Goal: Task Accomplishment & Management: Manage account settings

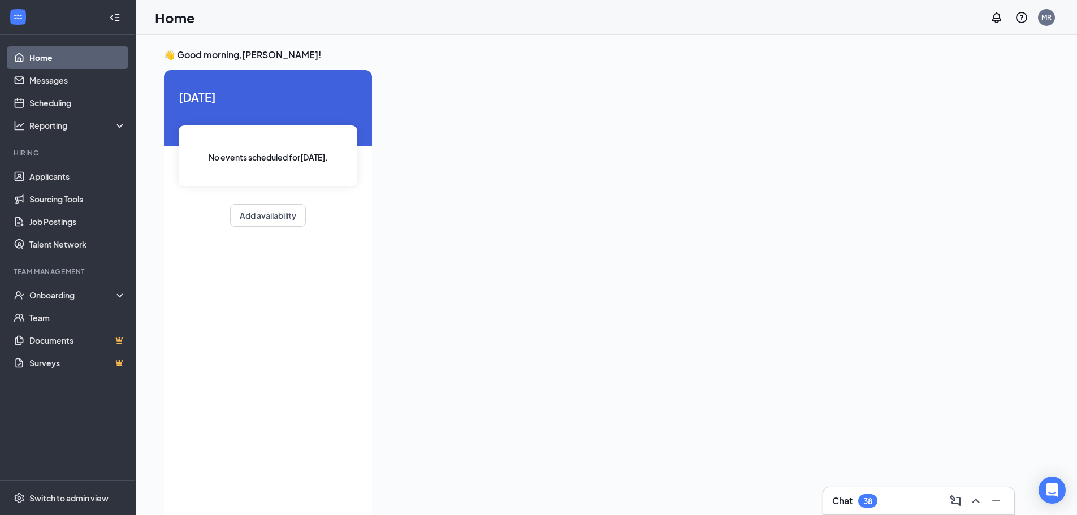
drag, startPoint x: 1059, startPoint y: 3, endPoint x: 654, endPoint y: 252, distance: 476.1
click at [654, 252] on div at bounding box center [697, 291] width 633 height 443
click at [57, 176] on link "Applicants" at bounding box center [77, 176] width 97 height 23
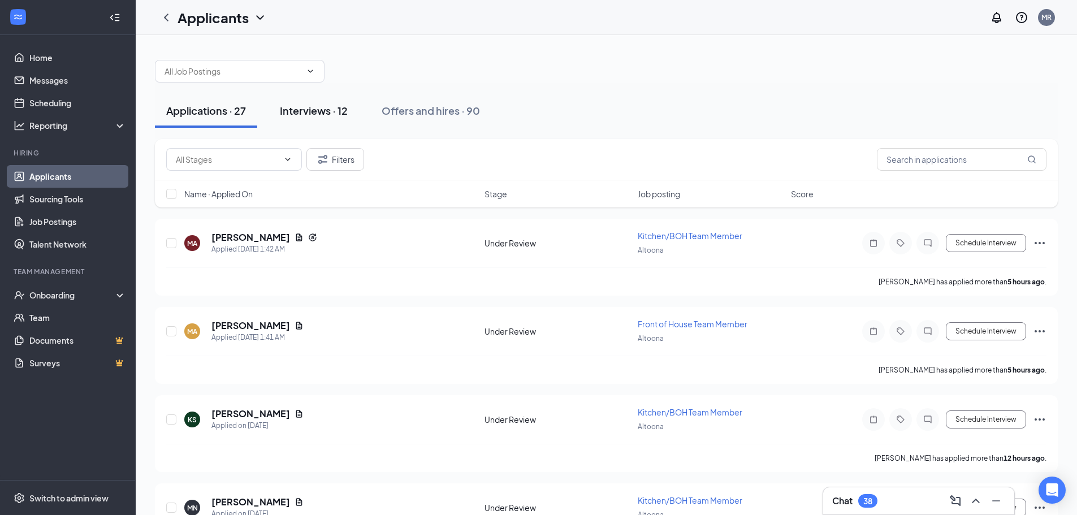
click at [317, 113] on div "Interviews · 12" at bounding box center [314, 110] width 68 height 14
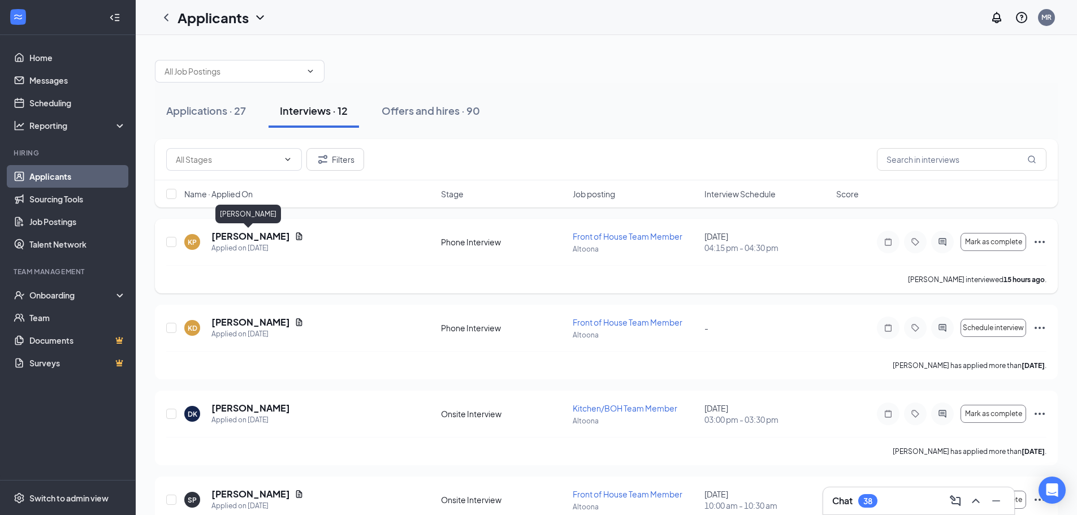
click at [254, 238] on h5 "[PERSON_NAME]" at bounding box center [251, 236] width 79 height 12
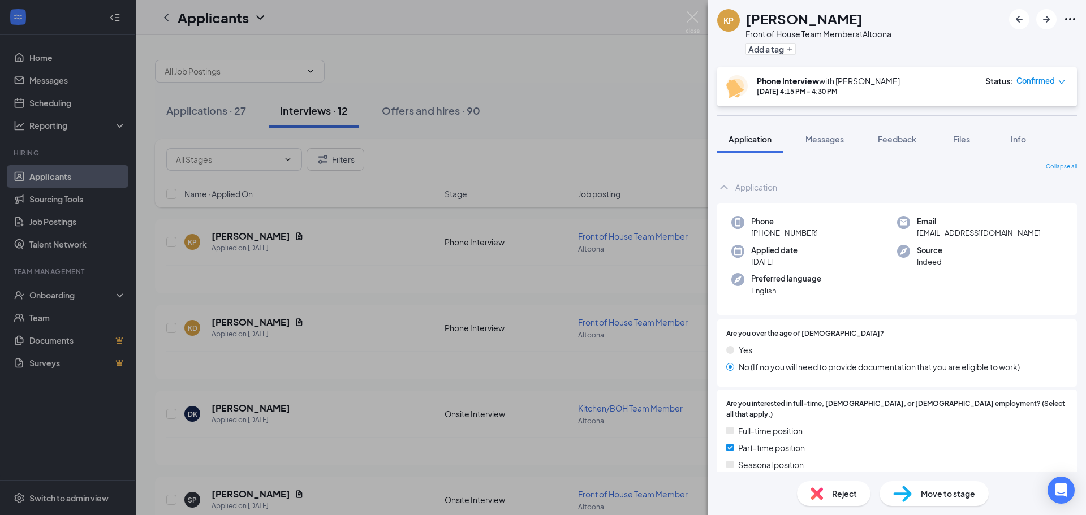
click at [930, 493] on span "Move to stage" at bounding box center [948, 494] width 54 height 12
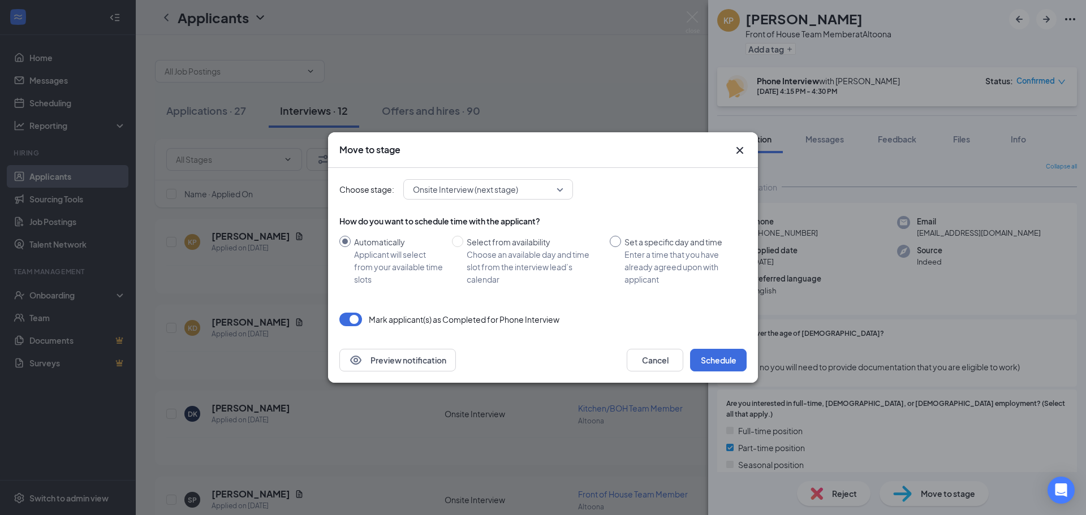
click at [629, 247] on div "Set a specific day and time" at bounding box center [680, 242] width 113 height 12
click at [621, 247] on input "Set a specific day and time Enter a time that you have already agreed upon with…" at bounding box center [615, 241] width 11 height 11
radio input "true"
radio input "false"
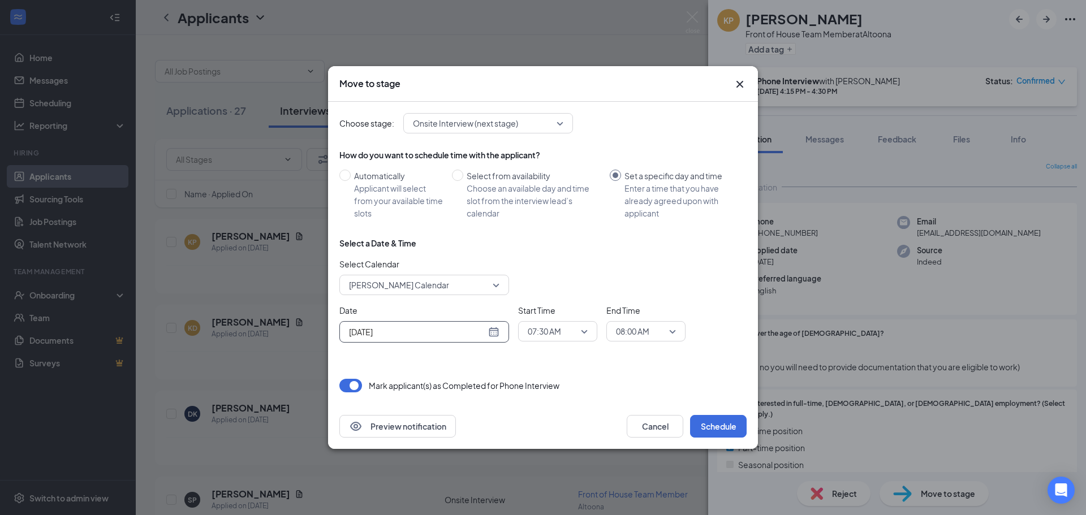
click at [399, 331] on input "[DATE]" at bounding box center [417, 332] width 137 height 12
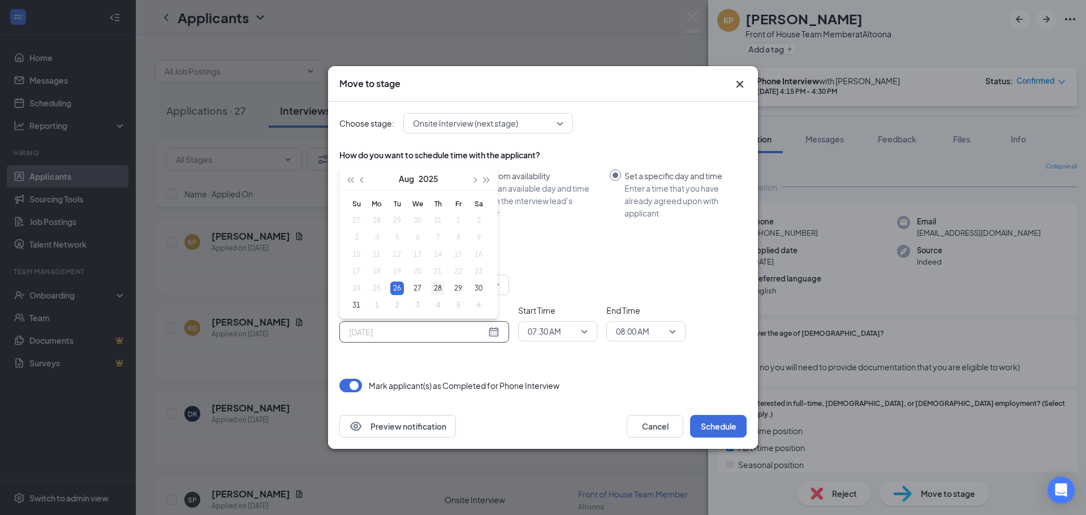
type input "[DATE]"
click at [438, 288] on div "28" at bounding box center [438, 289] width 14 height 14
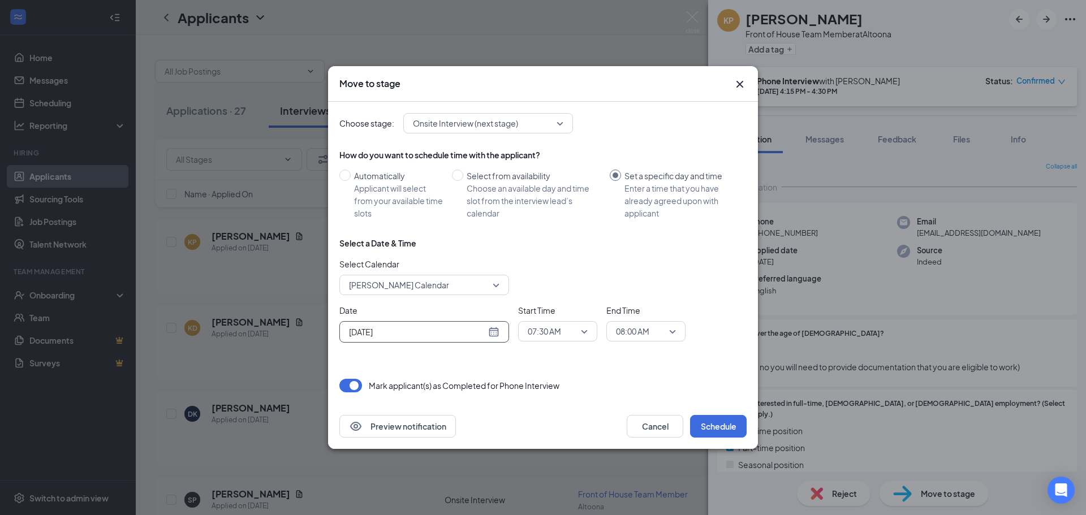
click at [560, 329] on span "07:30 AM" at bounding box center [544, 331] width 33 height 17
click at [549, 278] on span "10:00 AM" at bounding box center [543, 279] width 33 height 12
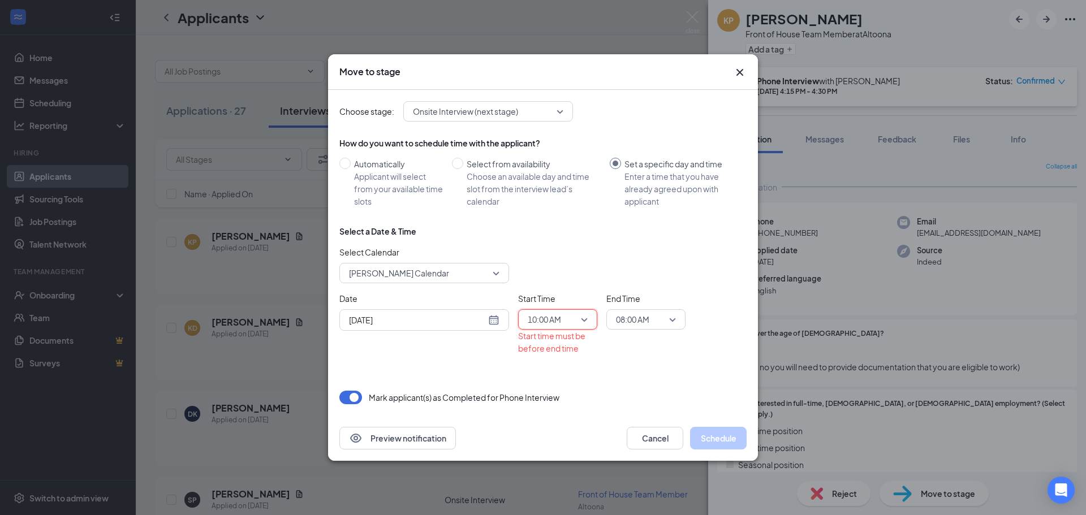
click at [565, 318] on span "10:00 AM" at bounding box center [553, 319] width 50 height 17
click at [554, 293] on span "10:15 AM" at bounding box center [543, 293] width 33 height 12
click at [633, 320] on span "08:00 AM" at bounding box center [632, 319] width 33 height 17
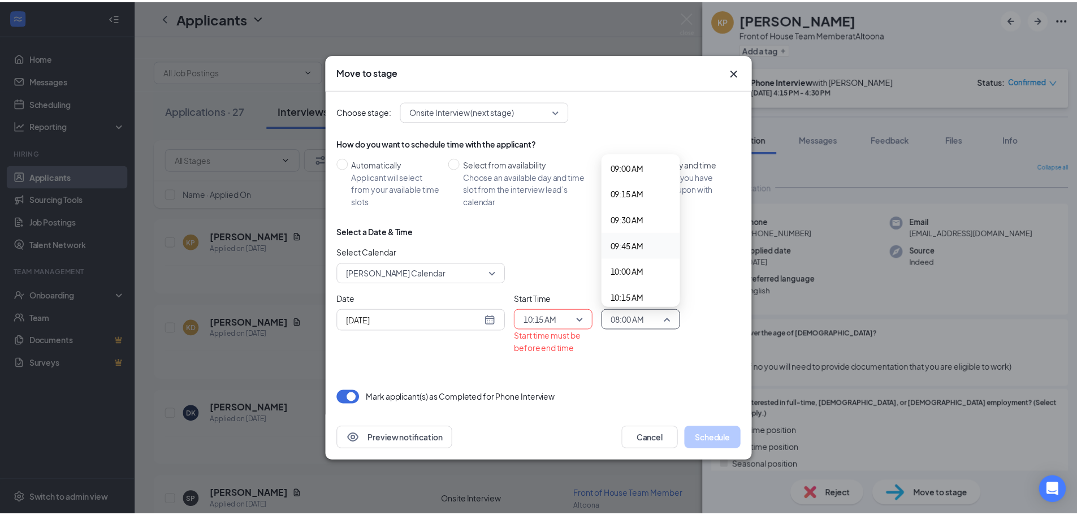
scroll to position [998, 0]
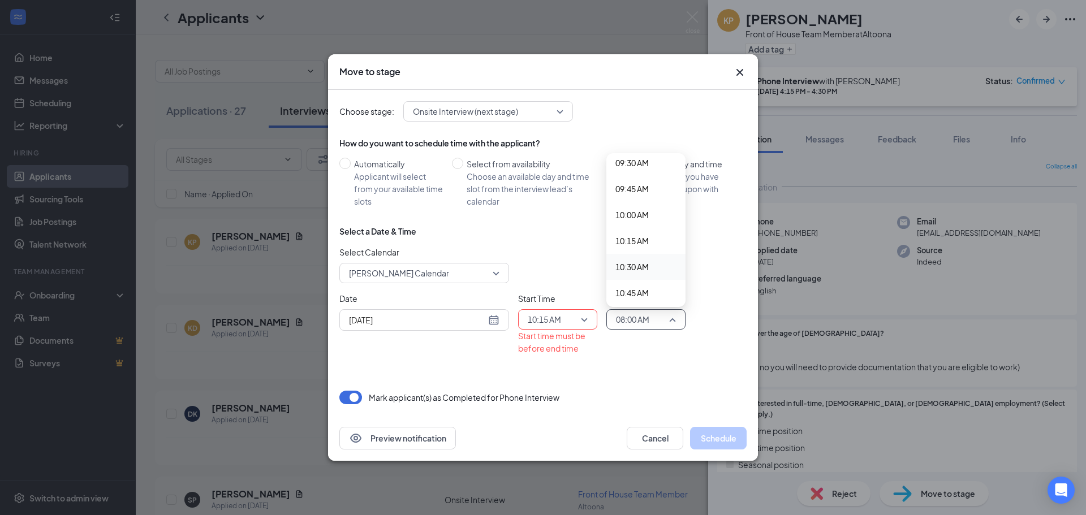
click at [635, 268] on span "10:30 AM" at bounding box center [631, 267] width 33 height 12
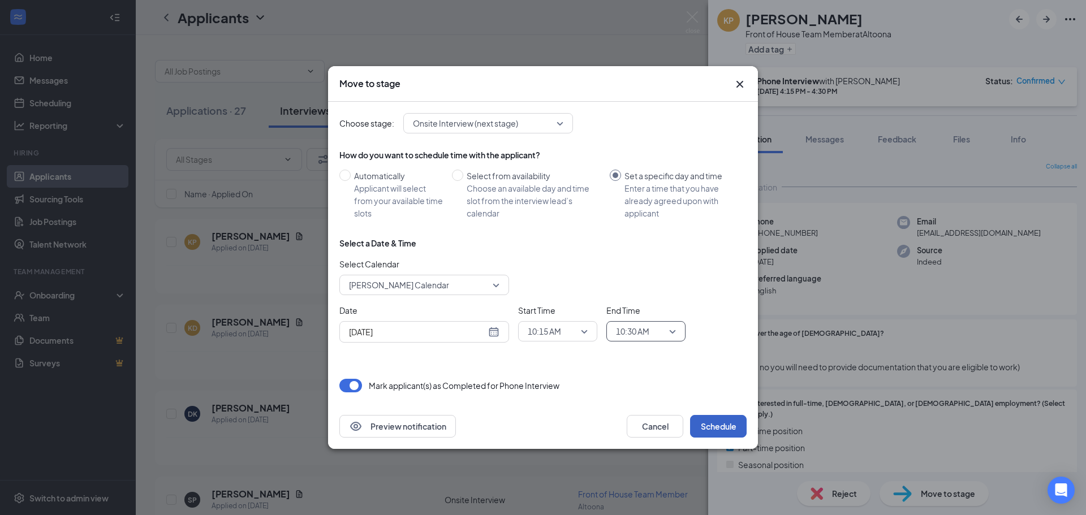
click at [715, 422] on button "Schedule" at bounding box center [718, 426] width 57 height 23
click at [739, 80] on icon "Cross" at bounding box center [740, 84] width 14 height 14
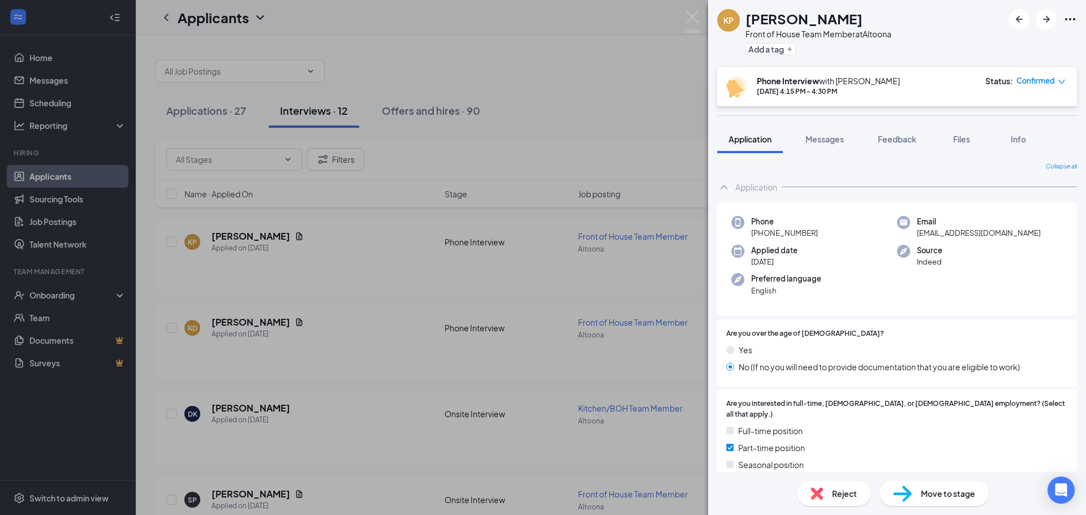
drag, startPoint x: 485, startPoint y: 77, endPoint x: 456, endPoint y: 92, distance: 32.1
click at [485, 78] on div "KP [PERSON_NAME] Front of House Team Member at [GEOGRAPHIC_DATA] Add a tag Phon…" at bounding box center [543, 257] width 1086 height 515
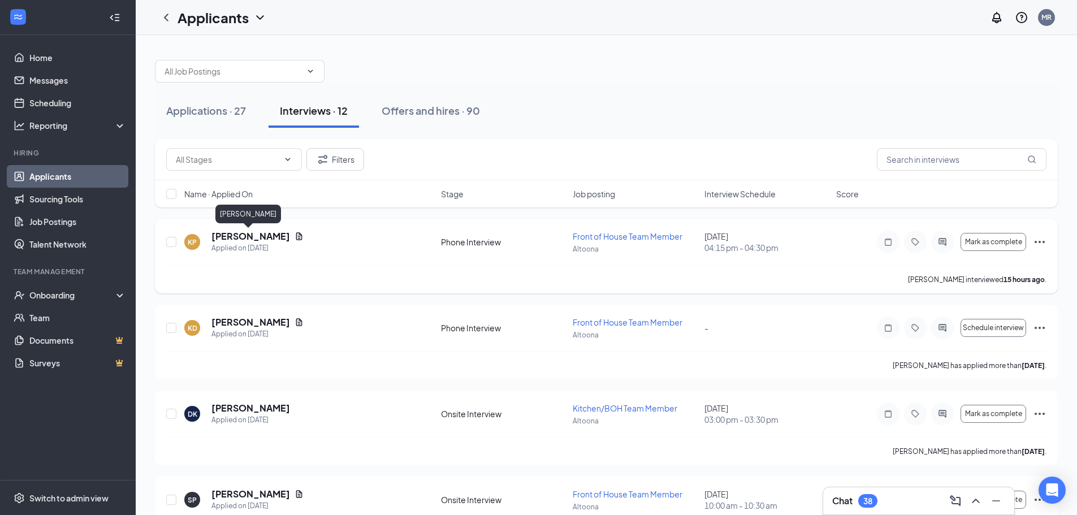
drag, startPoint x: 230, startPoint y: 238, endPoint x: 247, endPoint y: 236, distance: 17.0
click at [230, 238] on h5 "[PERSON_NAME]" at bounding box center [251, 236] width 79 height 12
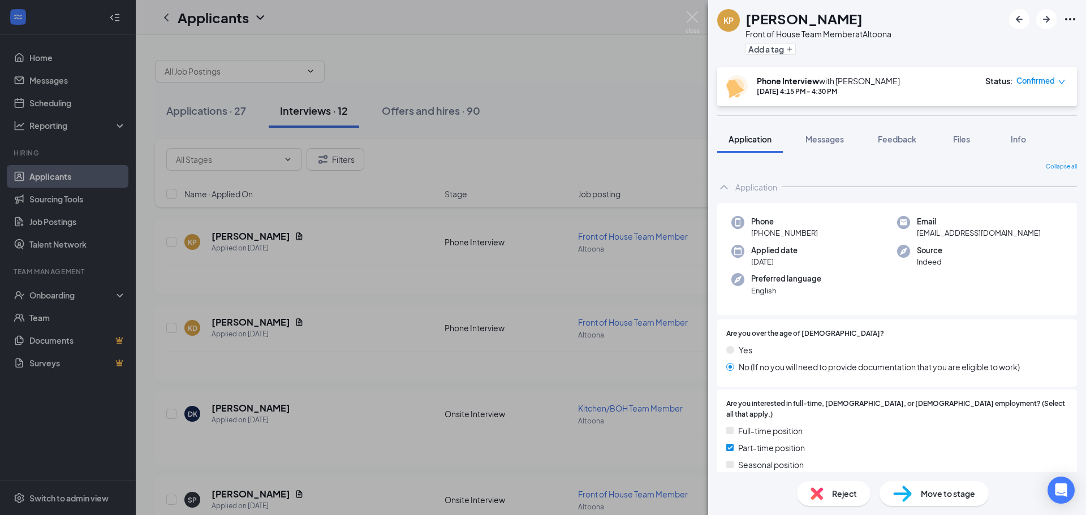
click at [936, 498] on span "Move to stage" at bounding box center [948, 494] width 54 height 12
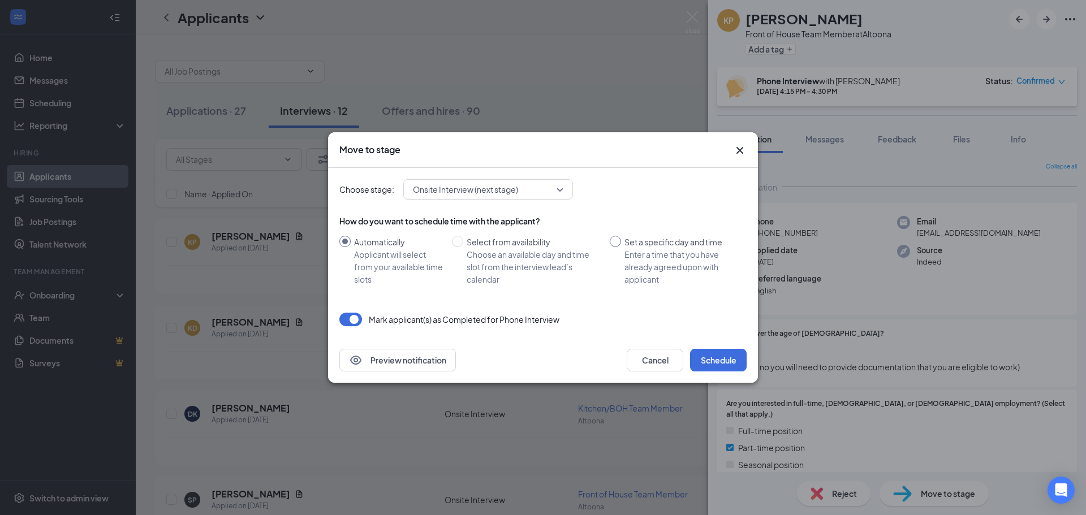
click at [614, 242] on input "Set a specific day and time Enter a time that you have already agreed upon with…" at bounding box center [615, 241] width 11 height 11
radio input "true"
radio input "false"
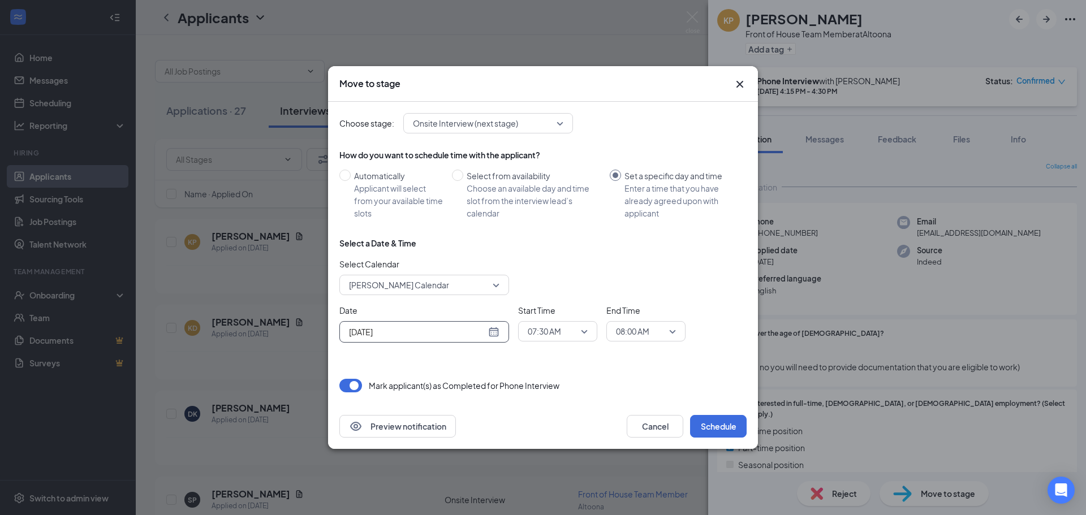
click at [497, 331] on div "[DATE]" at bounding box center [424, 332] width 150 height 12
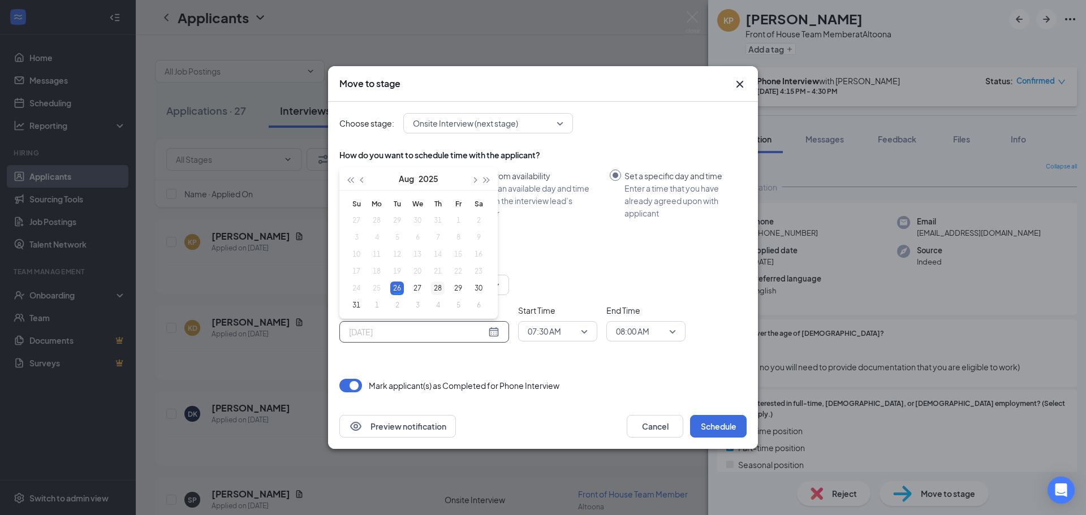
type input "[DATE]"
click at [437, 286] on div "28" at bounding box center [438, 289] width 14 height 14
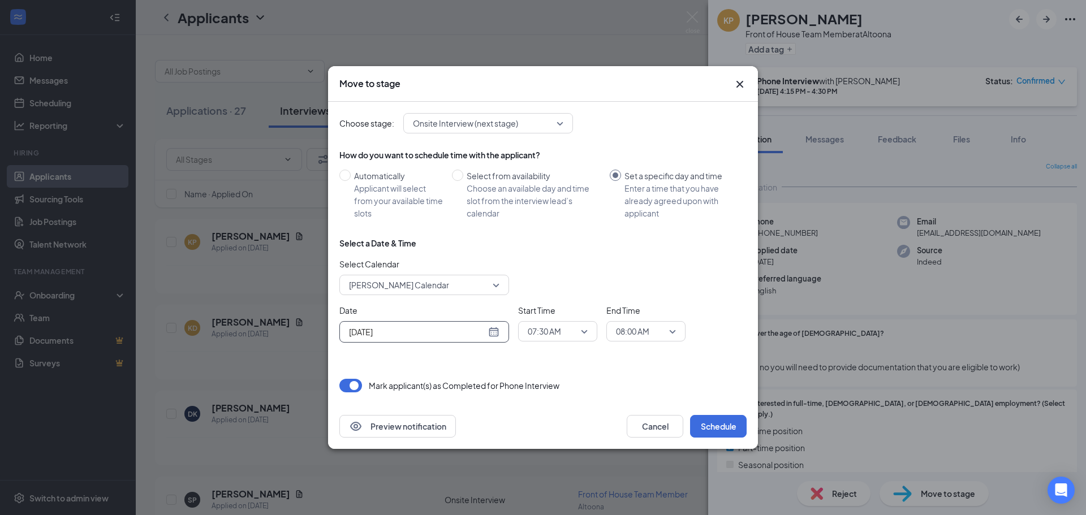
click at [583, 334] on span "07:30 AM" at bounding box center [558, 331] width 60 height 17
click at [542, 221] on span "10:30 AM" at bounding box center [543, 218] width 33 height 12
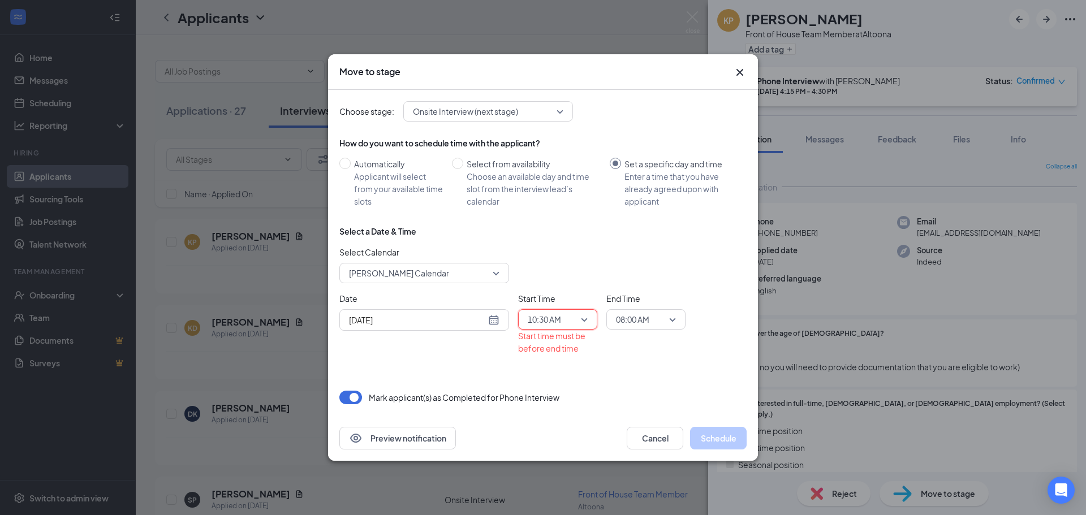
click at [636, 325] on span "08:00 AM" at bounding box center [632, 319] width 33 height 17
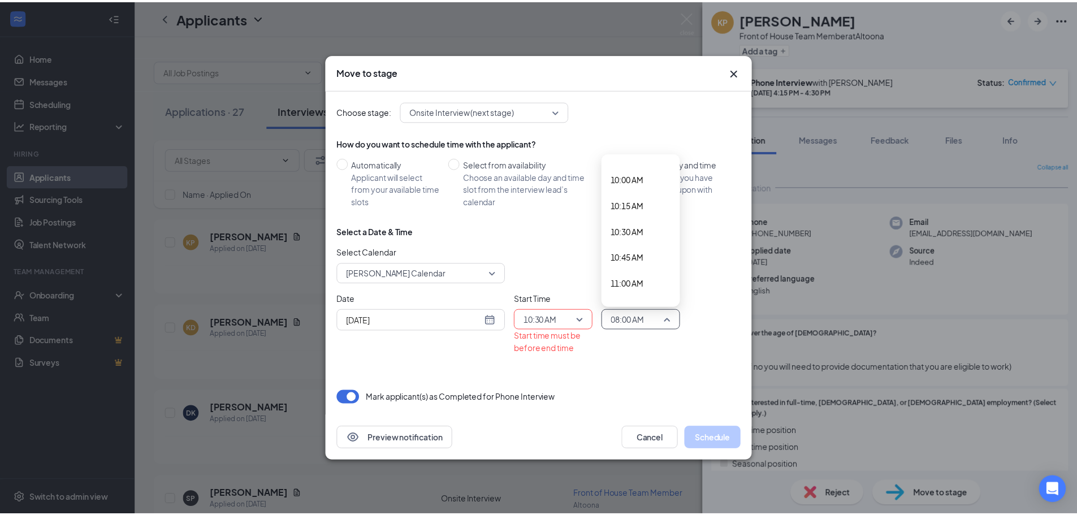
scroll to position [1054, 0]
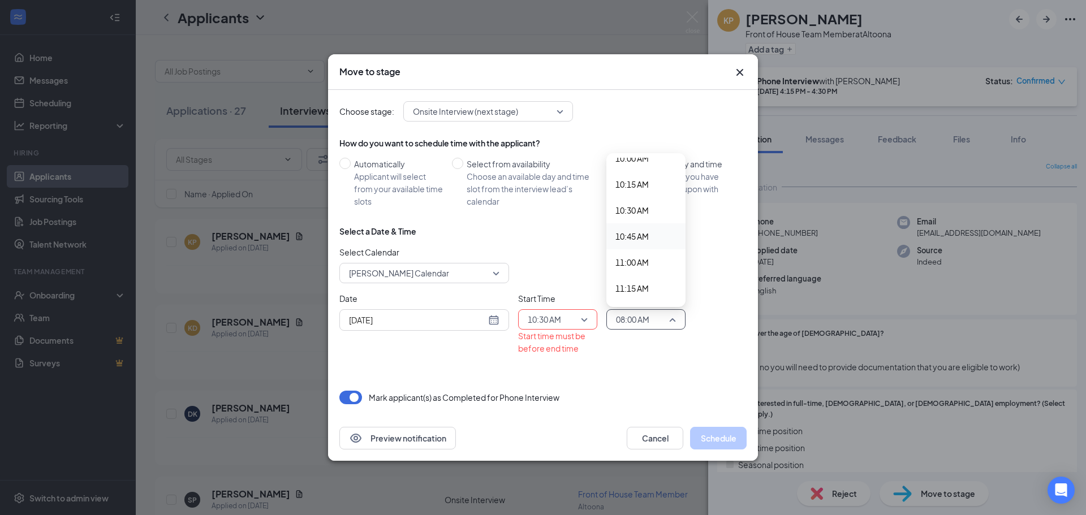
click at [631, 232] on span "10:45 AM" at bounding box center [631, 236] width 33 height 12
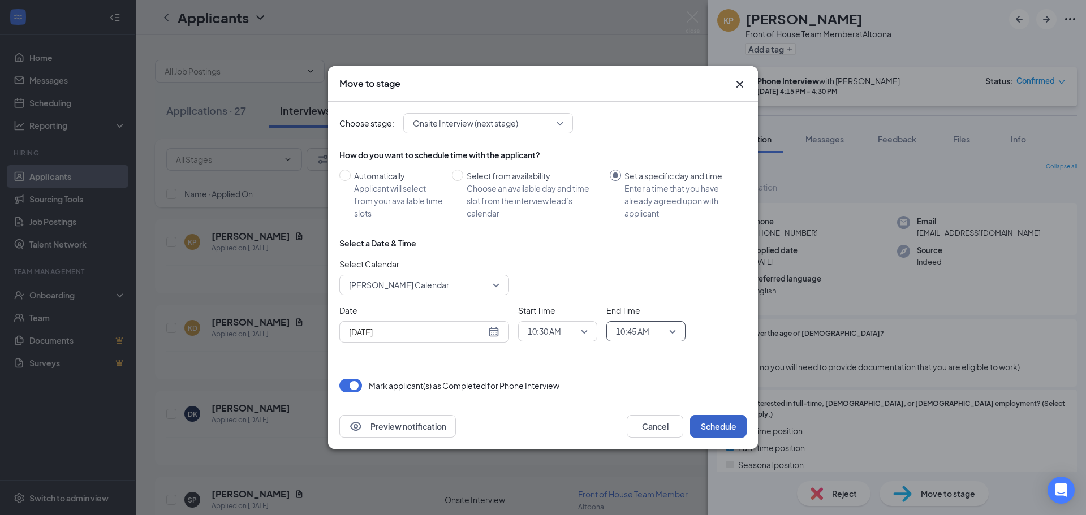
click at [715, 425] on button "Schedule" at bounding box center [718, 426] width 57 height 23
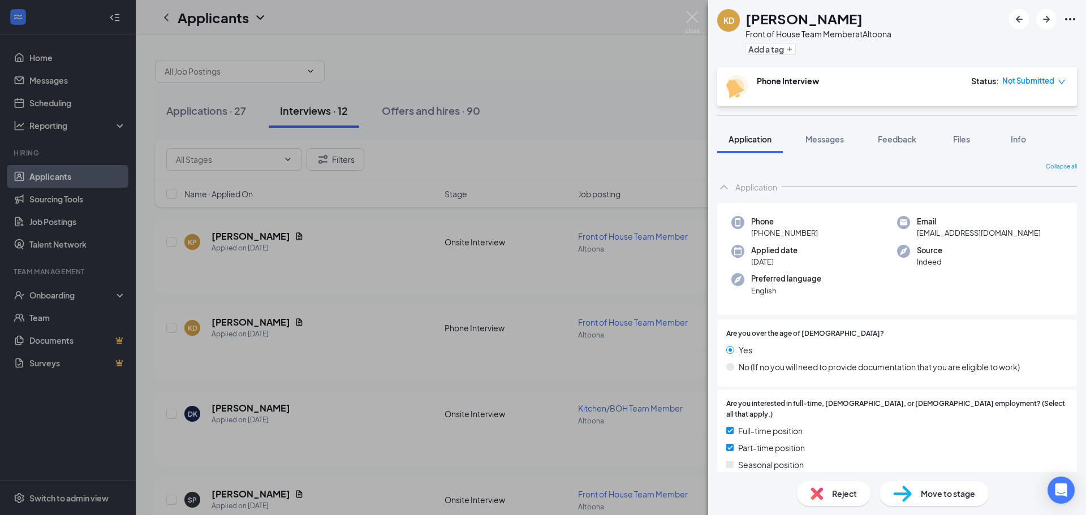
click at [565, 107] on div "KD [PERSON_NAME] Front of House Team Member at [GEOGRAPHIC_DATA] Add a tag Phon…" at bounding box center [543, 257] width 1086 height 515
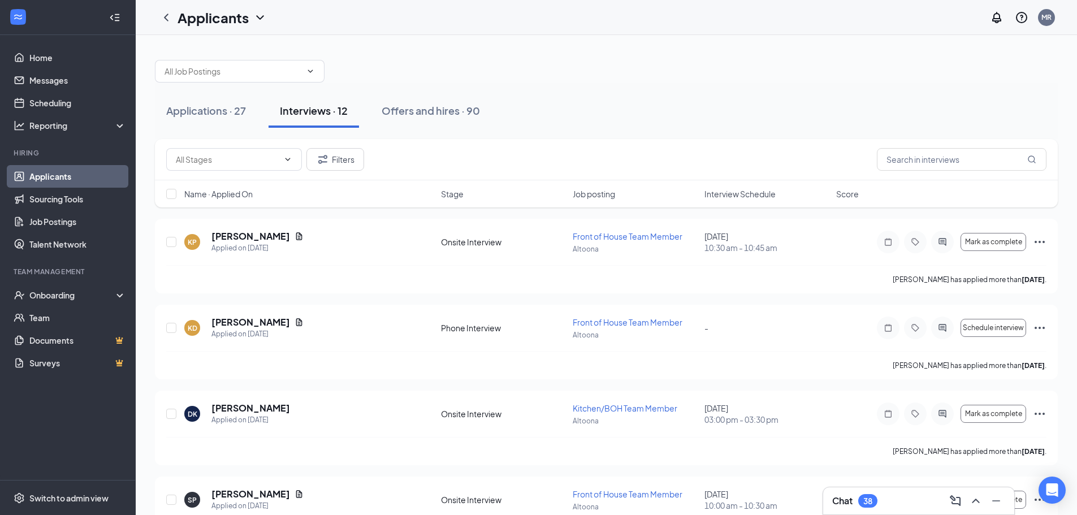
click at [889, 502] on div "Chat 38" at bounding box center [919, 501] width 173 height 18
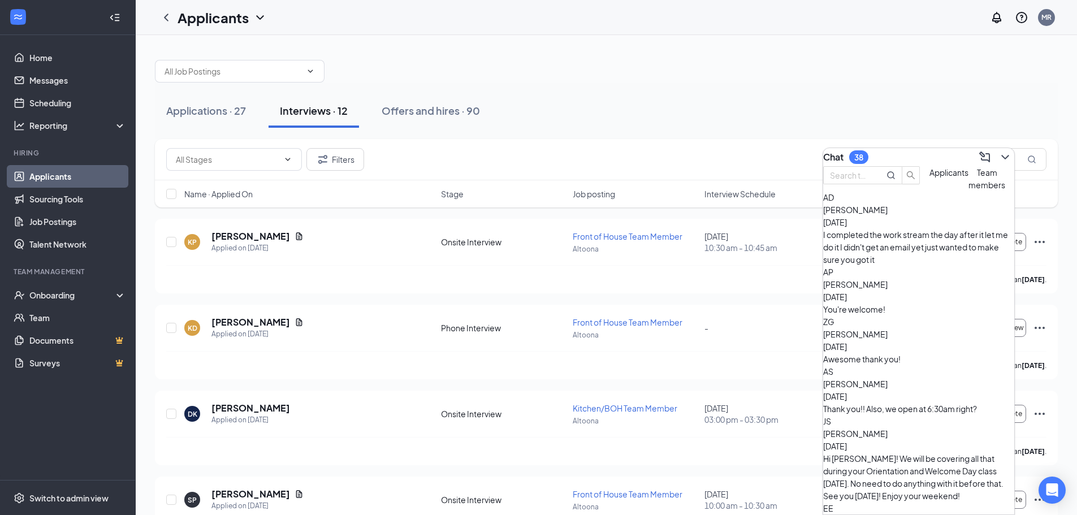
click at [930, 178] on span "Applicants" at bounding box center [949, 172] width 39 height 10
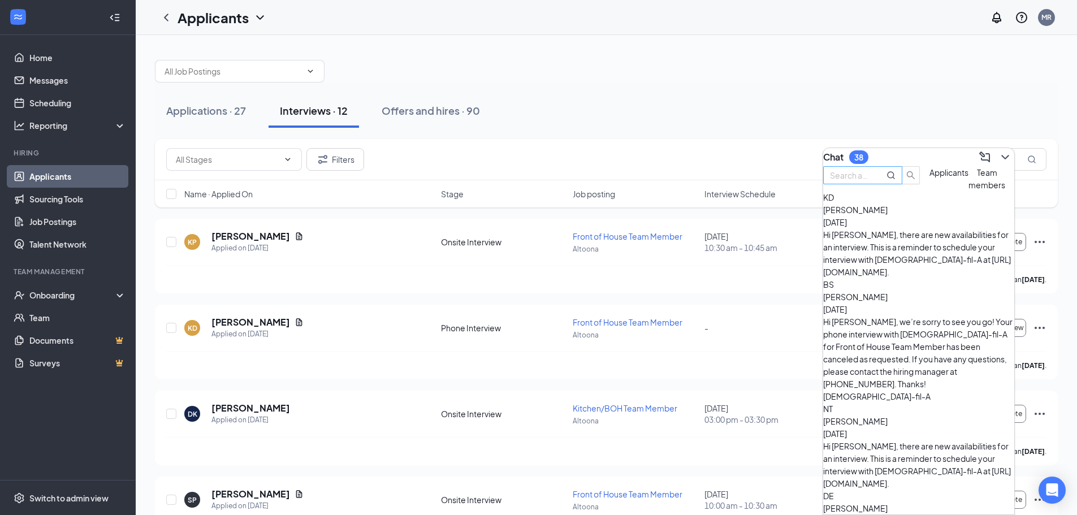
click at [871, 182] on input "text" at bounding box center [850, 175] width 41 height 12
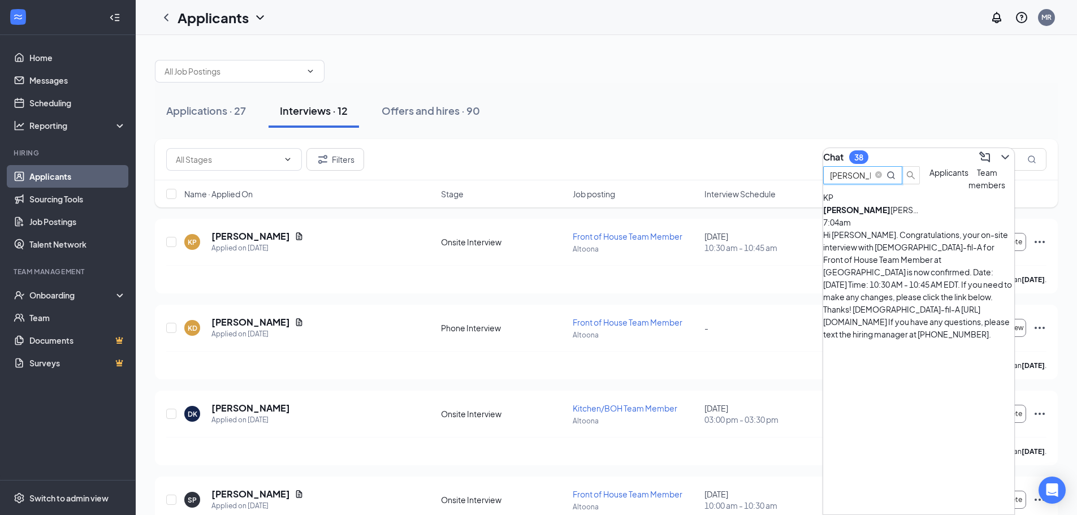
type input "[PERSON_NAME]"
click at [899, 216] on div "[PERSON_NAME]" at bounding box center [874, 210] width 102 height 12
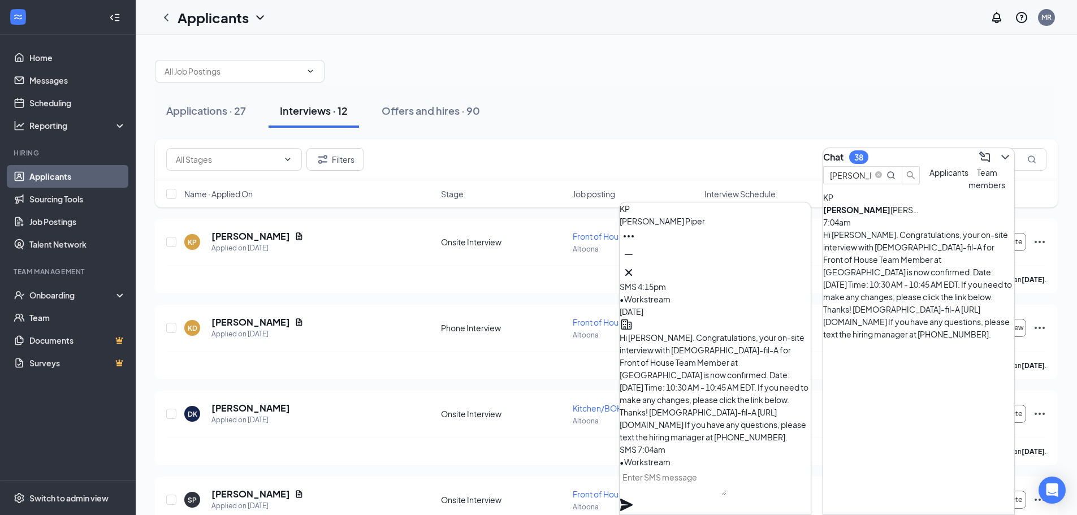
click at [661, 494] on textarea at bounding box center [673, 481] width 107 height 27
click at [636, 268] on icon "Cross" at bounding box center [629, 273] width 14 height 14
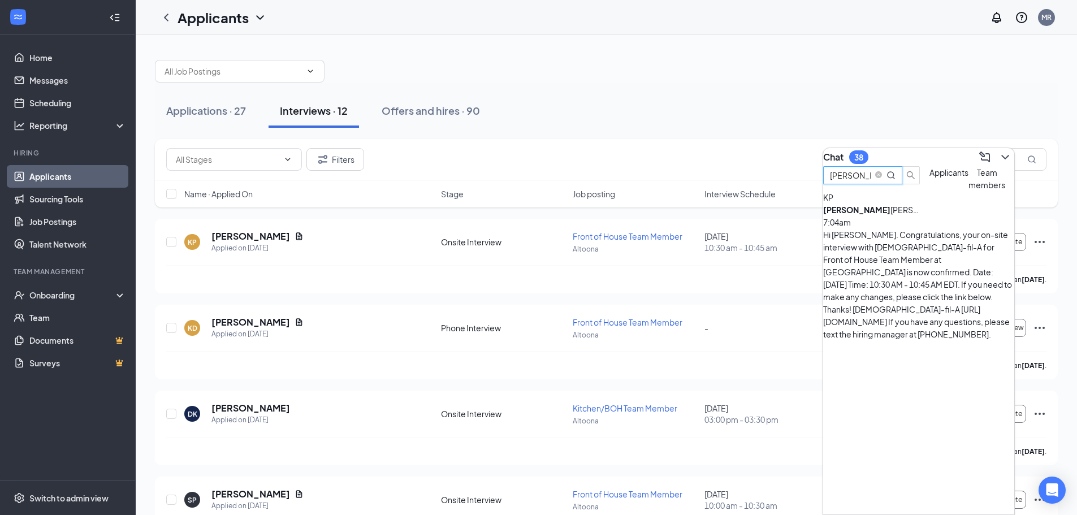
drag, startPoint x: 864, startPoint y: 184, endPoint x: 827, endPoint y: 187, distance: 36.9
click at [827, 187] on div "[PERSON_NAME]" at bounding box center [871, 178] width 97 height 25
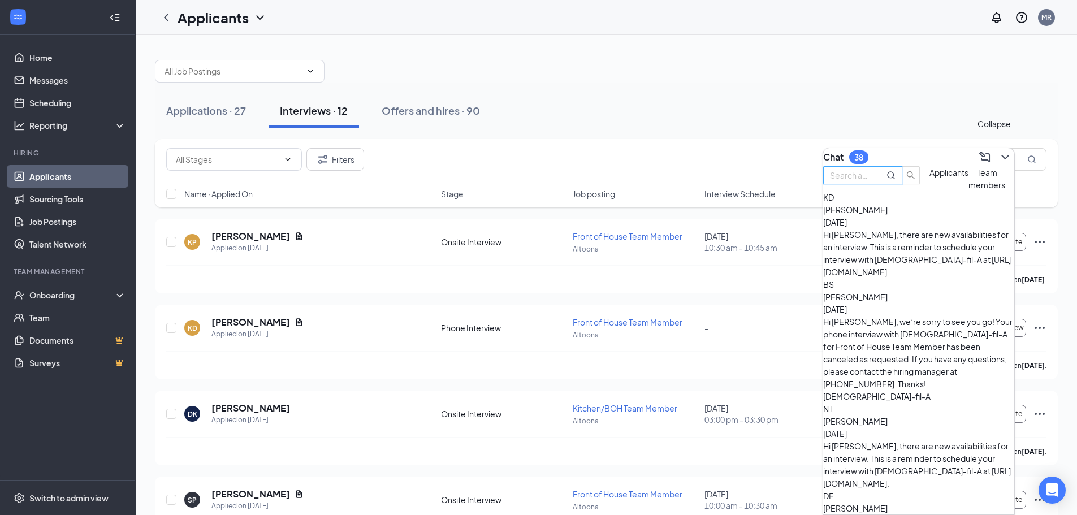
click at [1002, 155] on icon "ChevronDown" at bounding box center [1005, 157] width 7 height 5
